Goal: Task Accomplishment & Management: Manage account settings

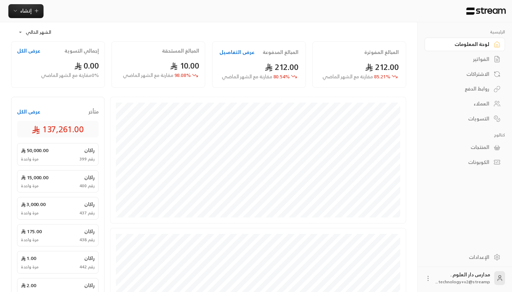
scroll to position [33, 0]
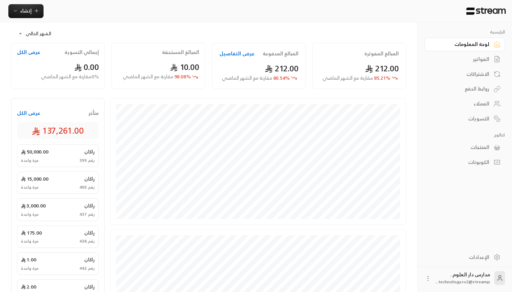
click at [484, 61] on div "الفواتير" at bounding box center [461, 59] width 56 height 7
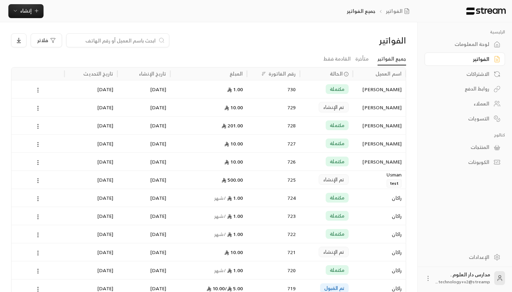
click at [36, 89] on icon at bounding box center [38, 90] width 6 height 6
click at [47, 108] on li "عرض" at bounding box center [46, 108] width 18 height 13
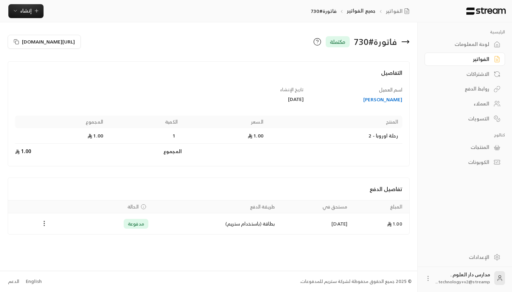
click at [41, 224] on icon "Payments" at bounding box center [44, 223] width 7 height 7
click at [63, 251] on li "استرداد" at bounding box center [62, 254] width 36 height 13
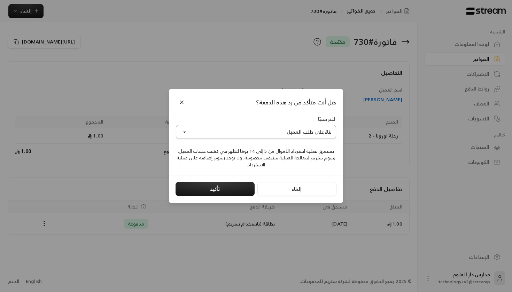
click at [262, 135] on button "بناءً على طلب العميل" at bounding box center [256, 132] width 160 height 14
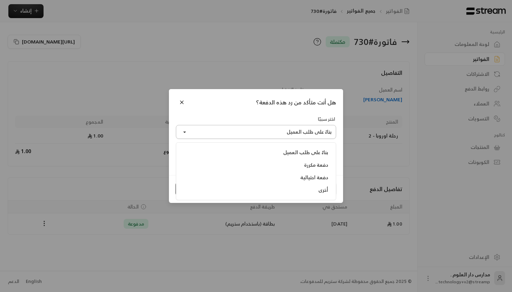
click at [262, 134] on button "بناءً على طلب العميل" at bounding box center [256, 132] width 160 height 14
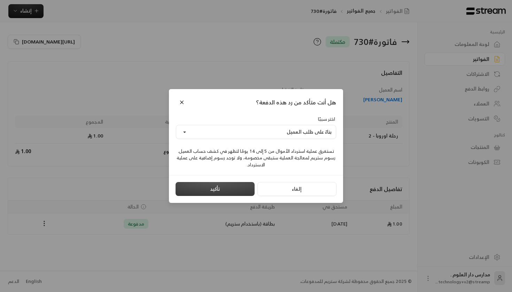
click at [228, 187] on button "تأكيد" at bounding box center [215, 189] width 79 height 14
